Goal: Information Seeking & Learning: Understand process/instructions

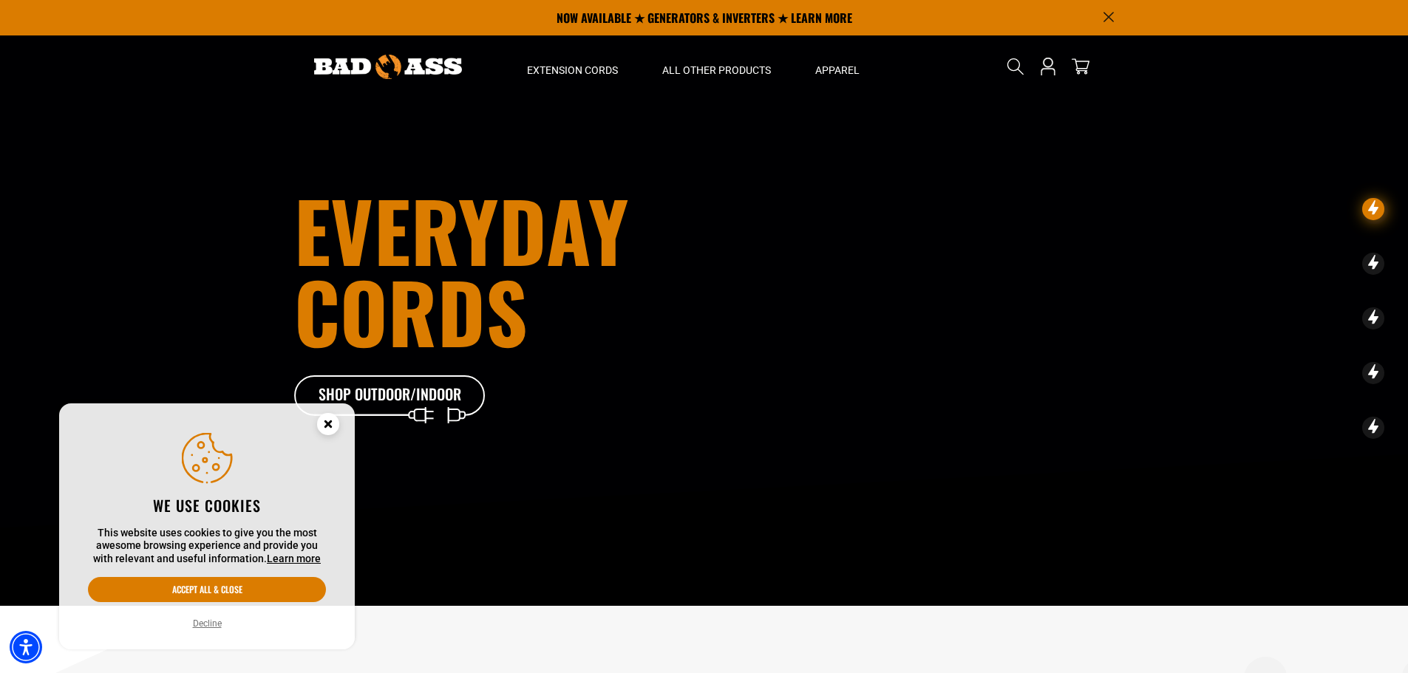
click at [329, 421] on circle "Cookie Consent" at bounding box center [328, 424] width 22 height 22
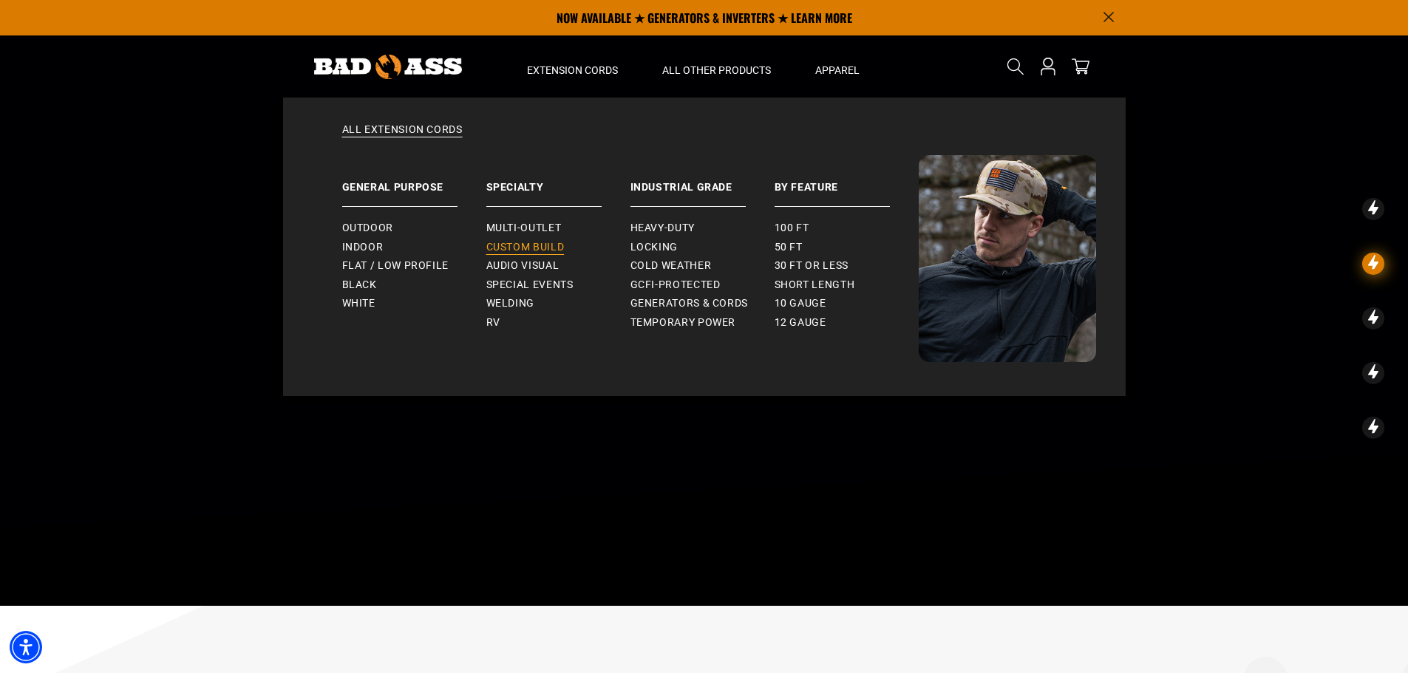
click at [551, 239] on link "Custom Build" at bounding box center [558, 247] width 144 height 19
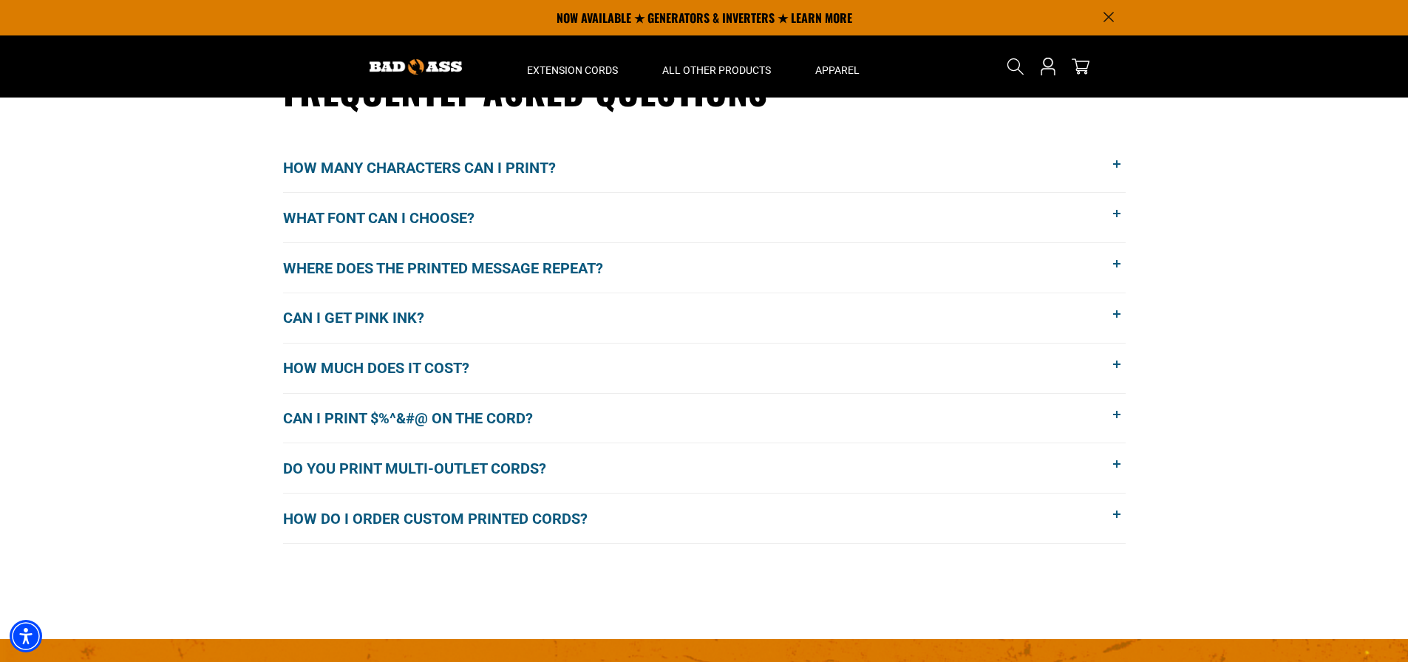
scroll to position [1168, 0]
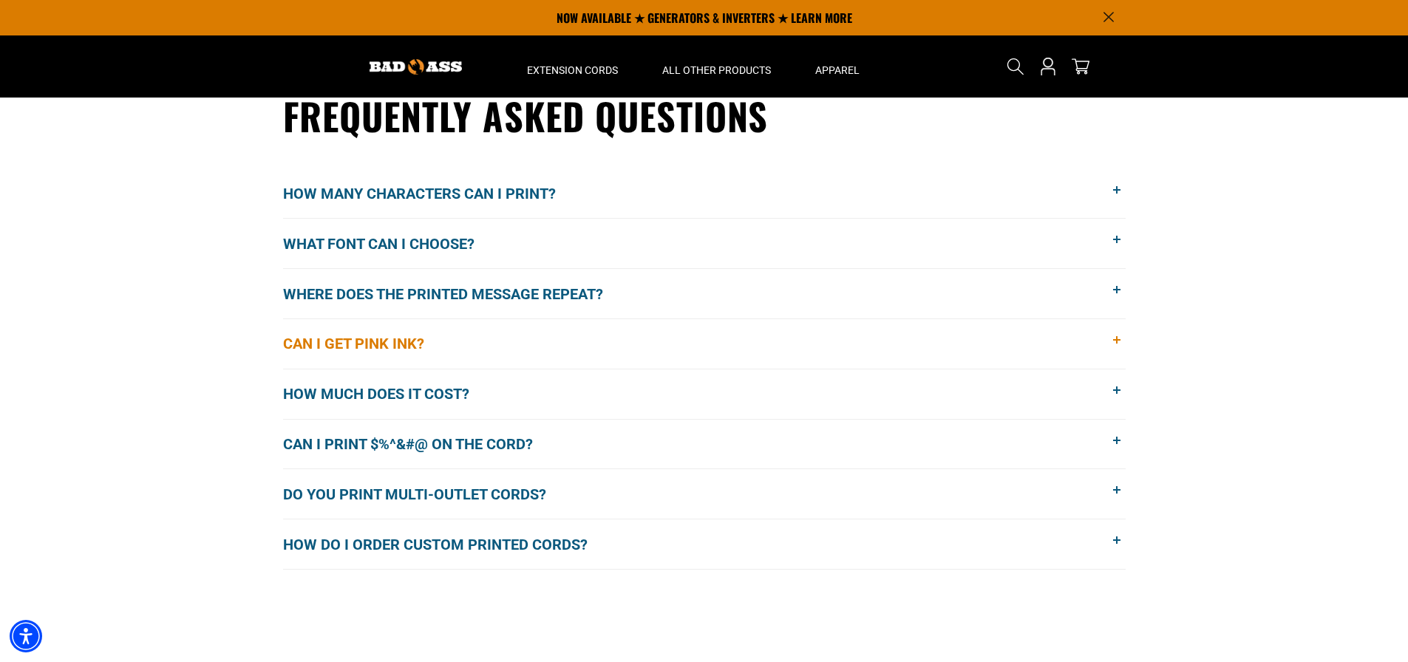
click at [1066, 337] on button "Can I get pink ink?" at bounding box center [704, 344] width 843 height 50
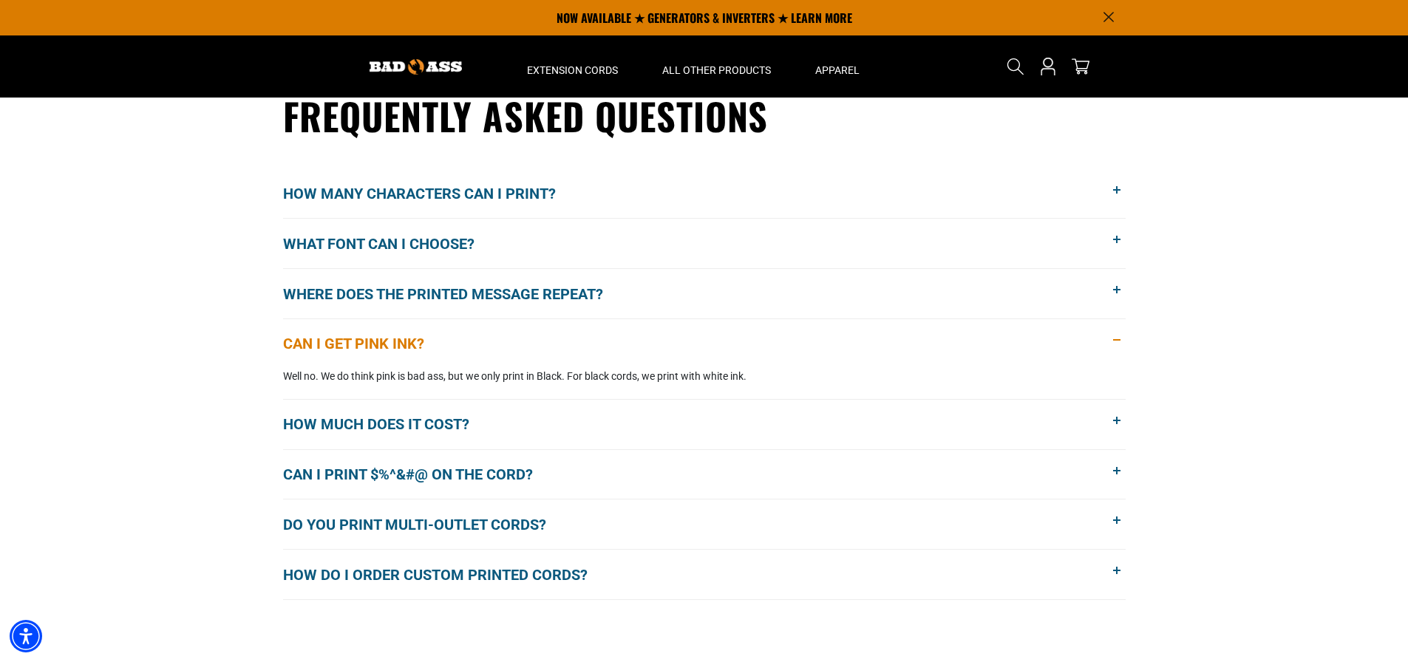
click at [1073, 338] on button "Can I get pink ink?" at bounding box center [704, 344] width 843 height 50
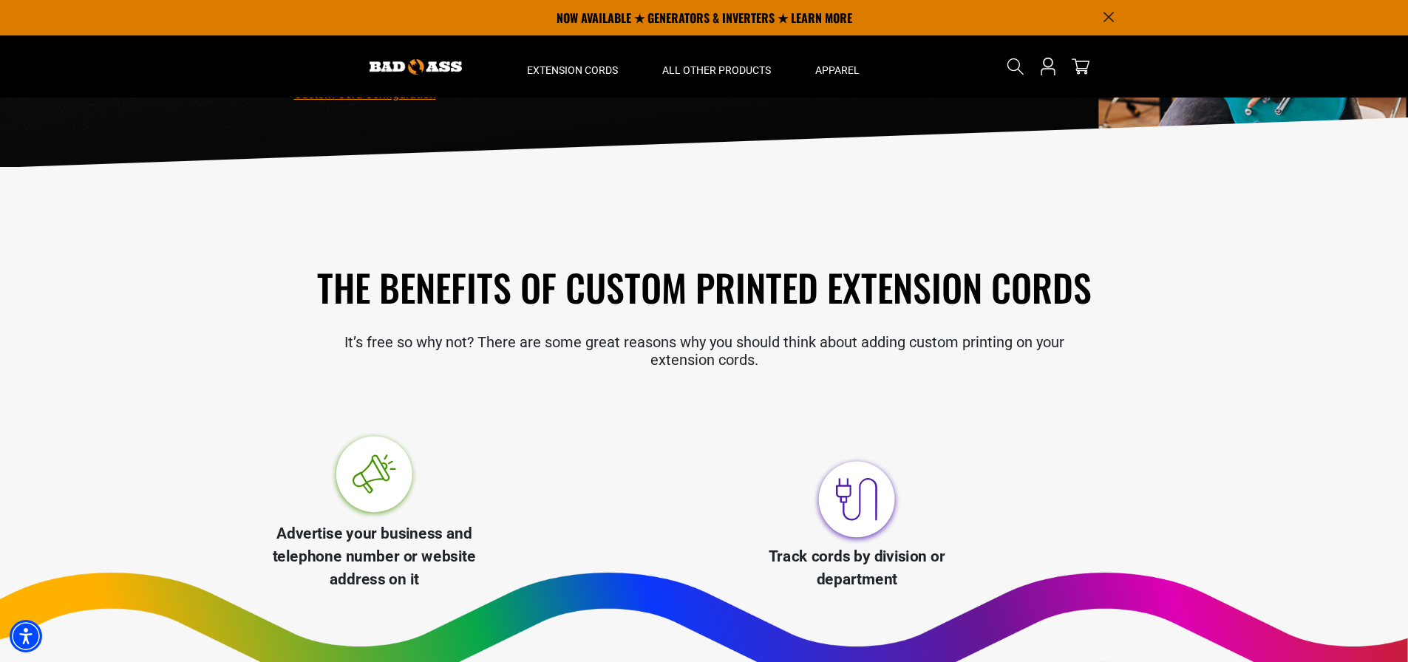
scroll to position [0, 0]
